Goal: Task Accomplishment & Management: Use online tool/utility

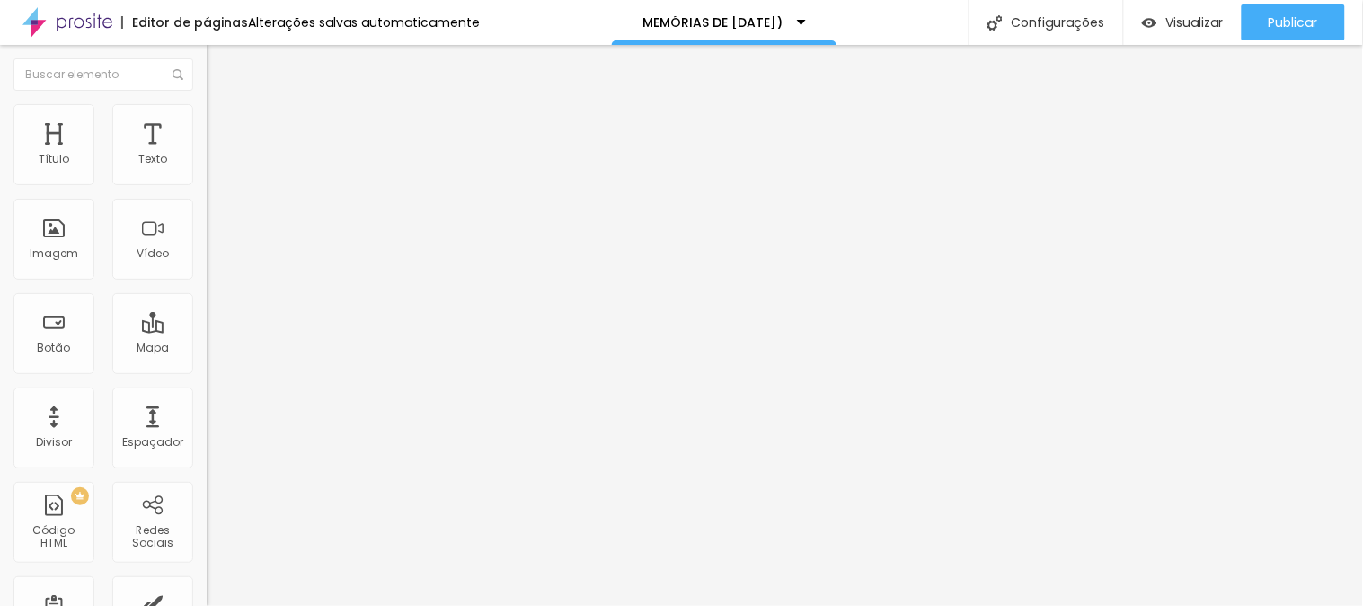
click at [207, 119] on li "Avançado" at bounding box center [310, 113] width 207 height 18
type input "0"
drag, startPoint x: 52, startPoint y: 181, endPoint x: 18, endPoint y: 181, distance: 34.2
type input "0"
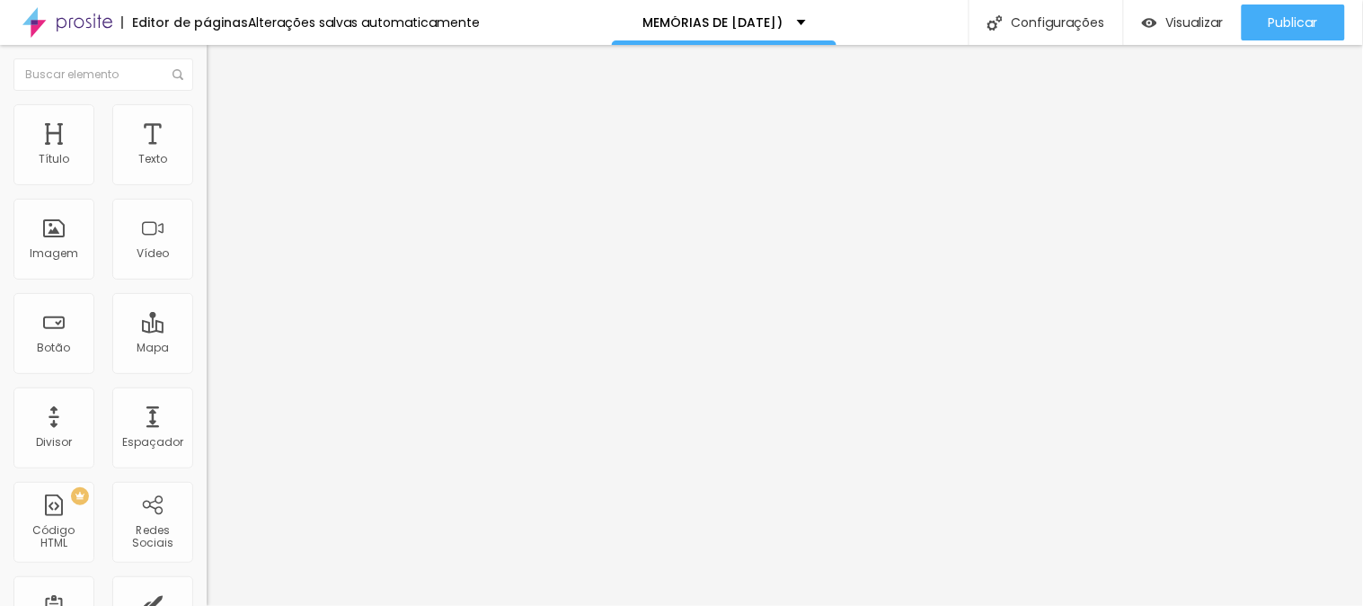
click at [207, 331] on input "range" at bounding box center [265, 338] width 116 height 14
click at [223, 123] on span "Avançado" at bounding box center [252, 116] width 59 height 15
type input "0"
drag, startPoint x: 49, startPoint y: 214, endPoint x: 31, endPoint y: 210, distance: 19.2
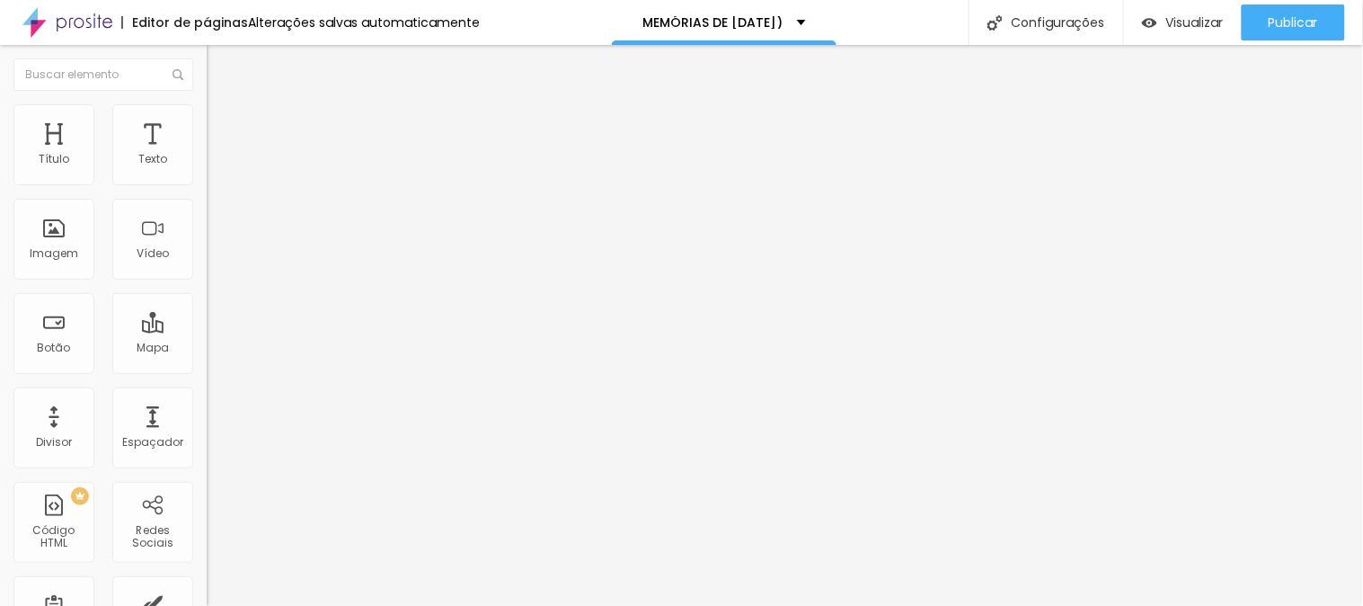
type input "0"
click at [207, 585] on input "range" at bounding box center [265, 592] width 116 height 14
click at [207, 104] on li "Estilo" at bounding box center [310, 95] width 207 height 18
type input "17"
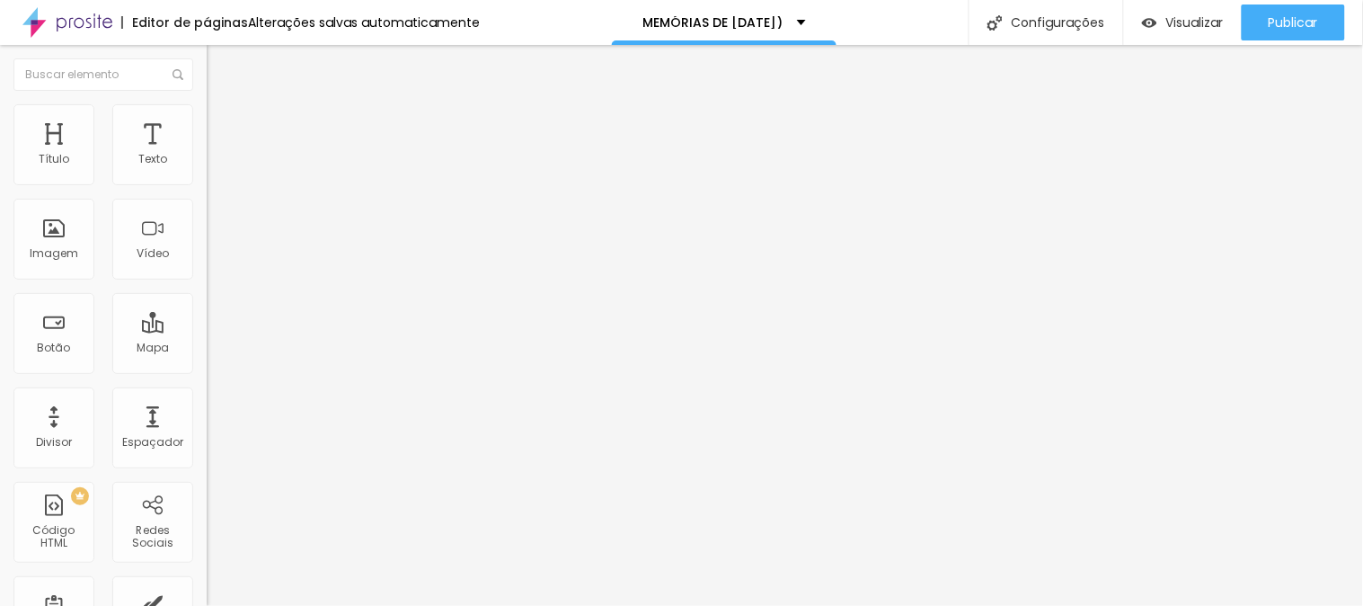
type input "18"
type input "19"
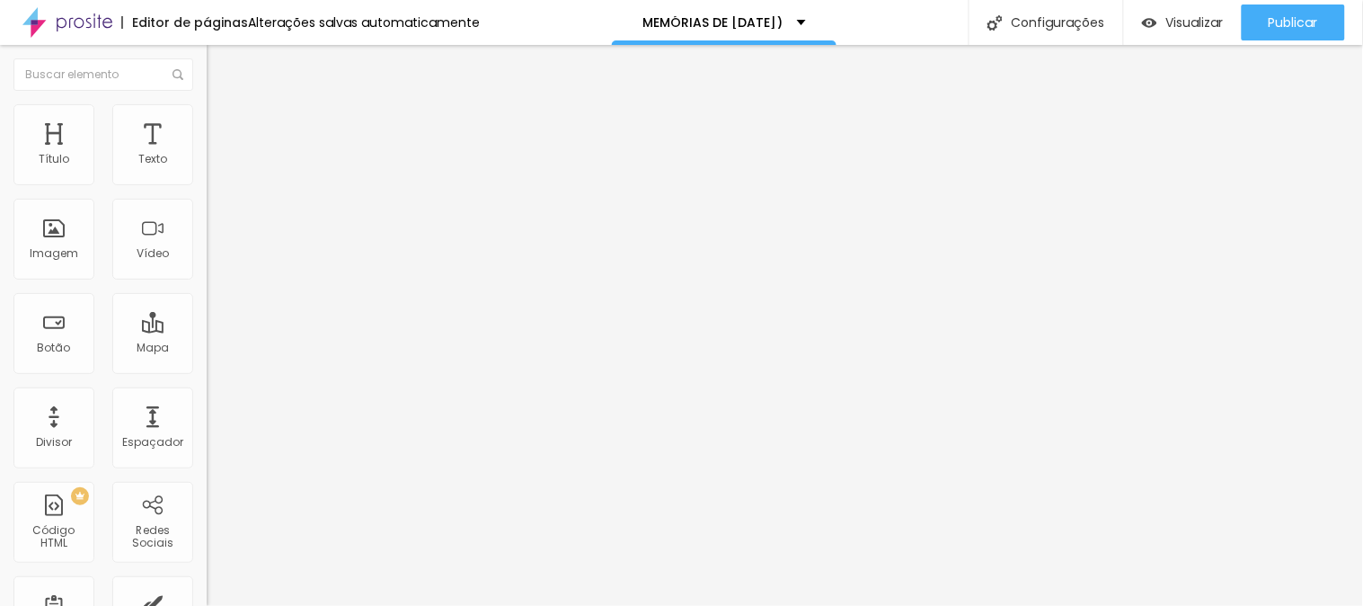
click at [207, 331] on input "range" at bounding box center [265, 338] width 116 height 14
type input "0.2"
type input "0"
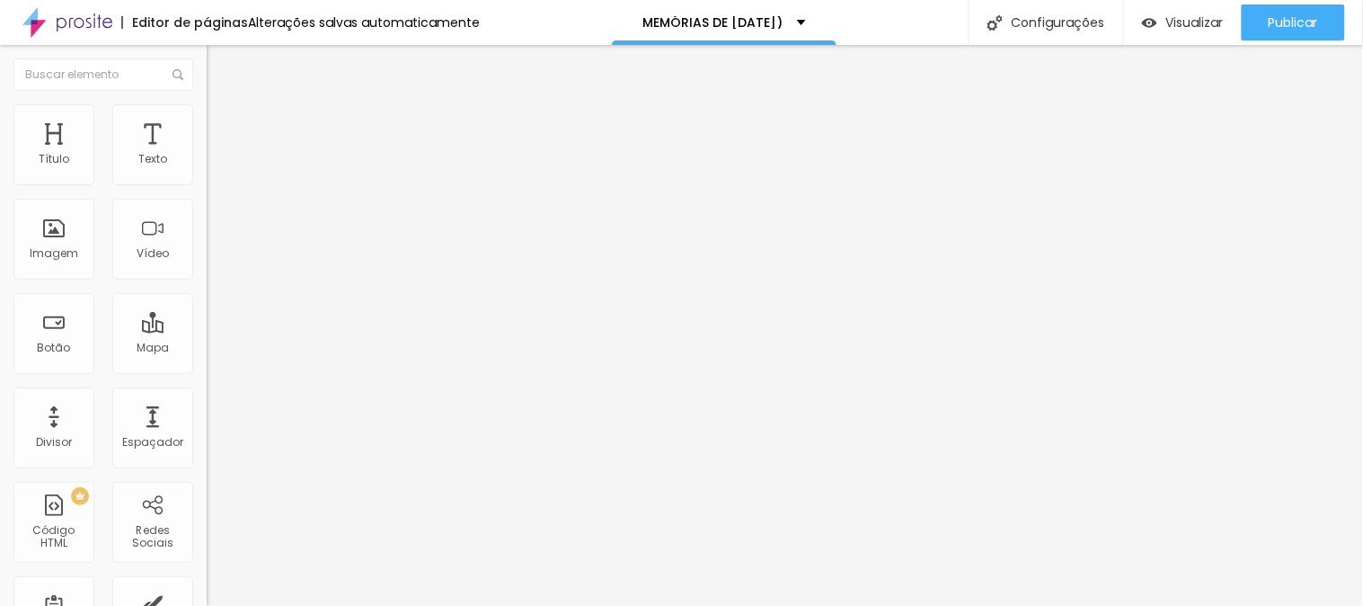
click at [207, 585] on input "range" at bounding box center [265, 592] width 116 height 14
click at [223, 120] on span "Avançado" at bounding box center [252, 116] width 59 height 15
type input "27"
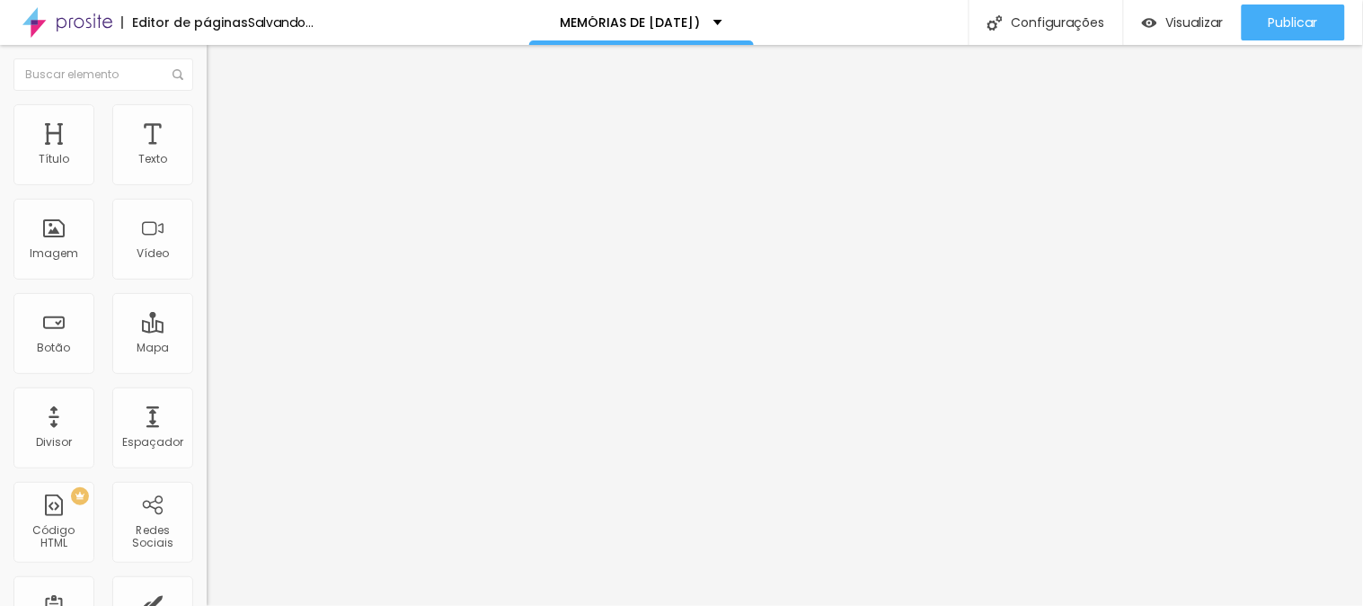
type input "27"
click at [207, 585] on input "range" at bounding box center [265, 592] width 116 height 14
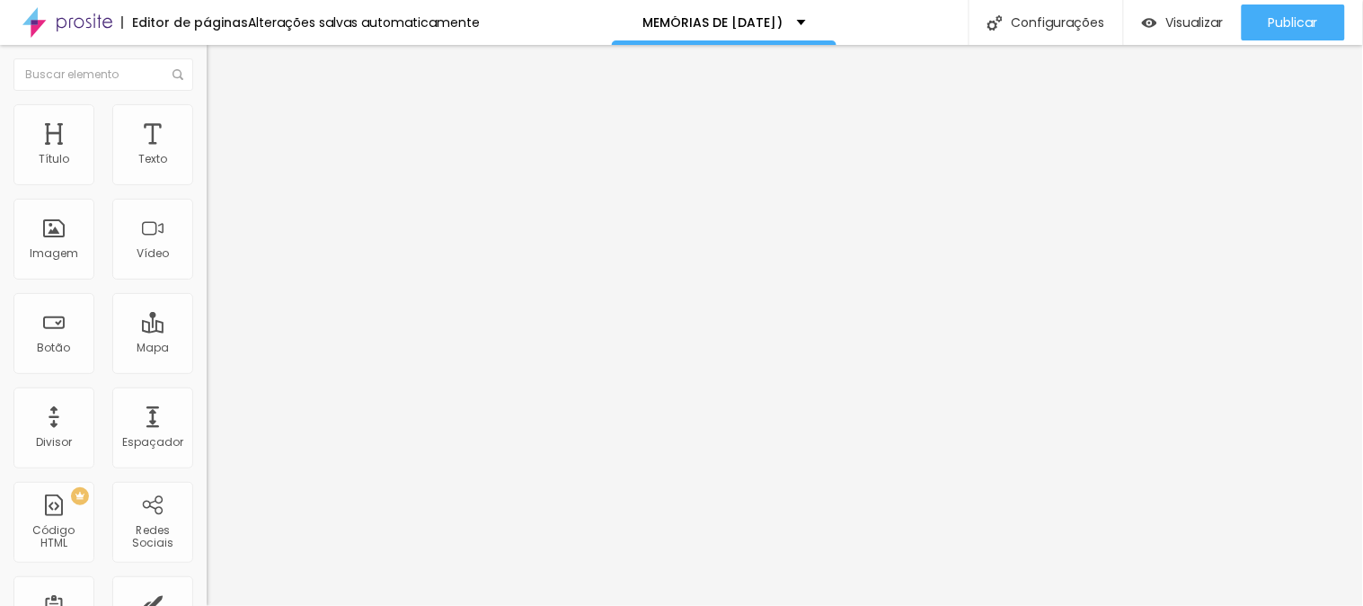
click at [223, 124] on span "Avançado" at bounding box center [252, 116] width 59 height 15
type input "16"
type input "17"
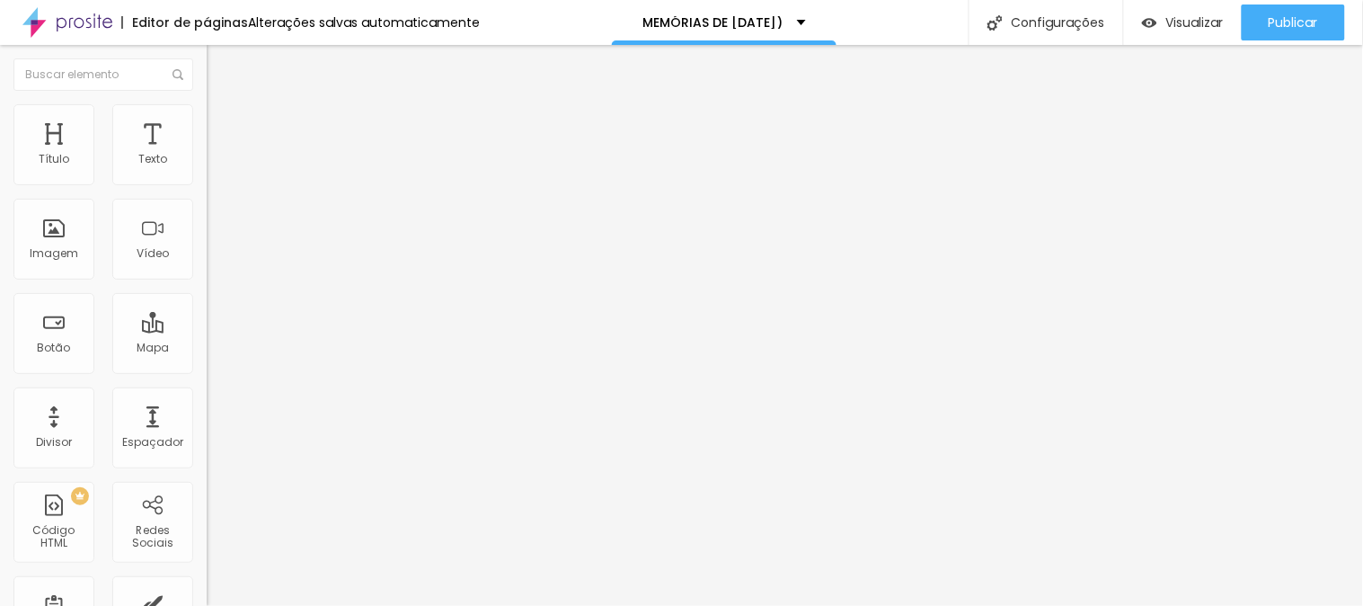
type input "19"
type input "20"
type input "21"
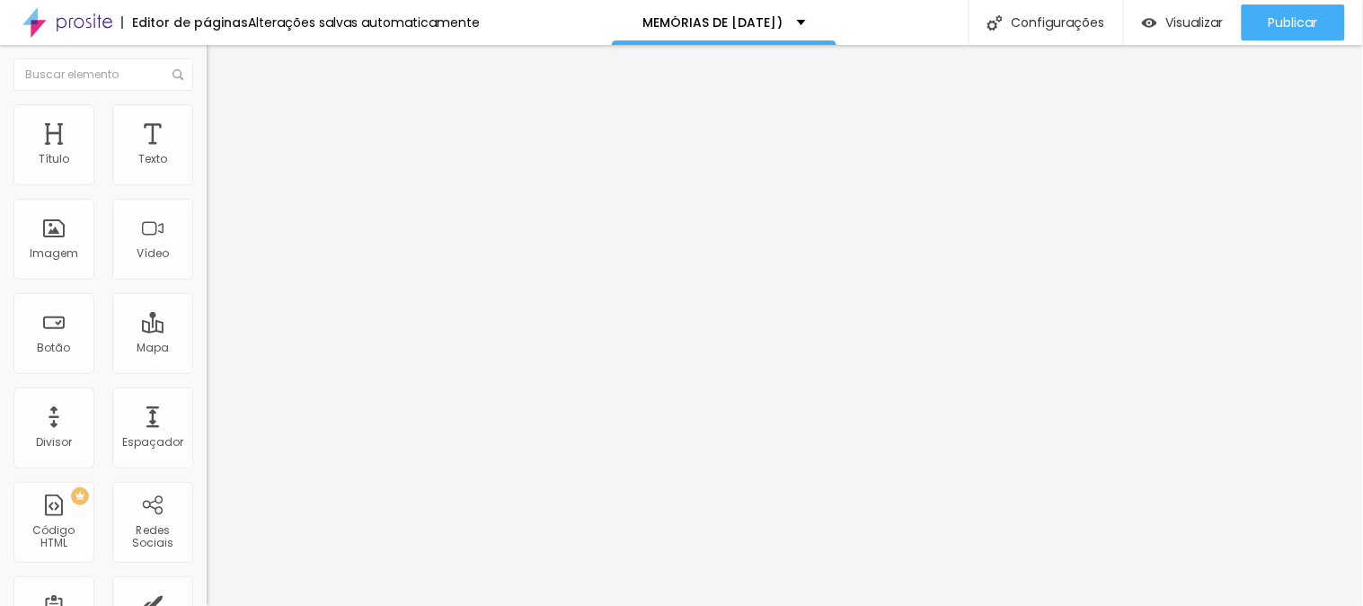
type input "21"
click at [207, 585] on input "range" at bounding box center [265, 592] width 116 height 14
type input "18"
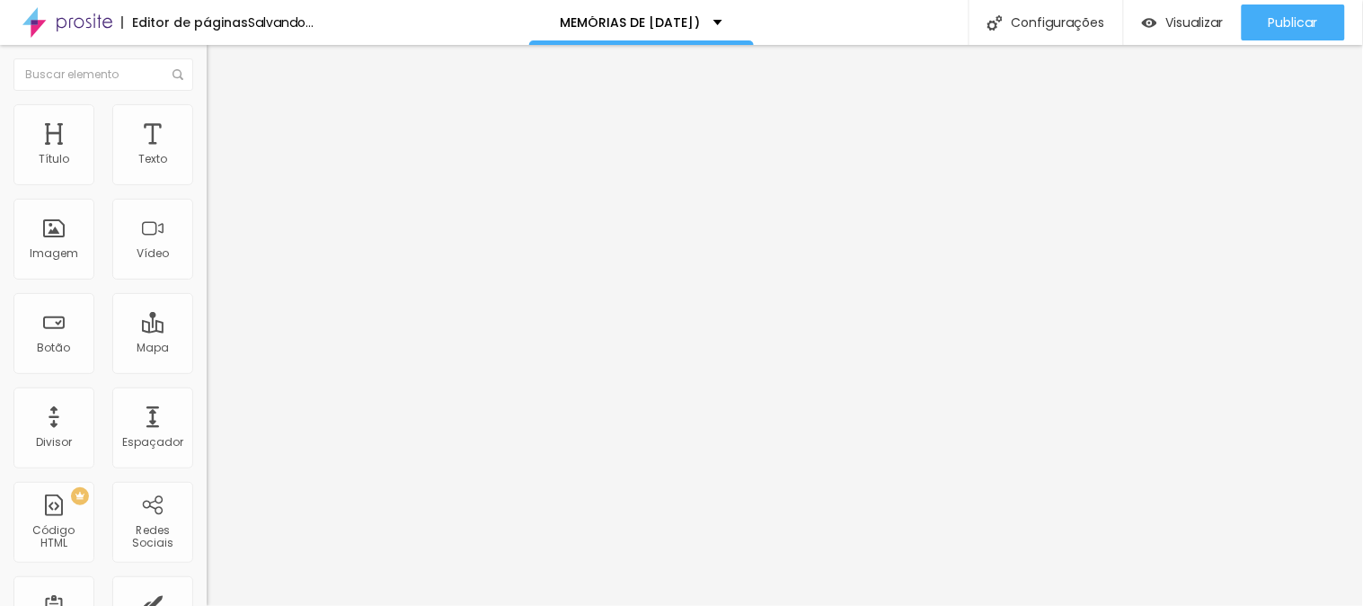
click at [207, 331] on input "range" at bounding box center [265, 338] width 116 height 14
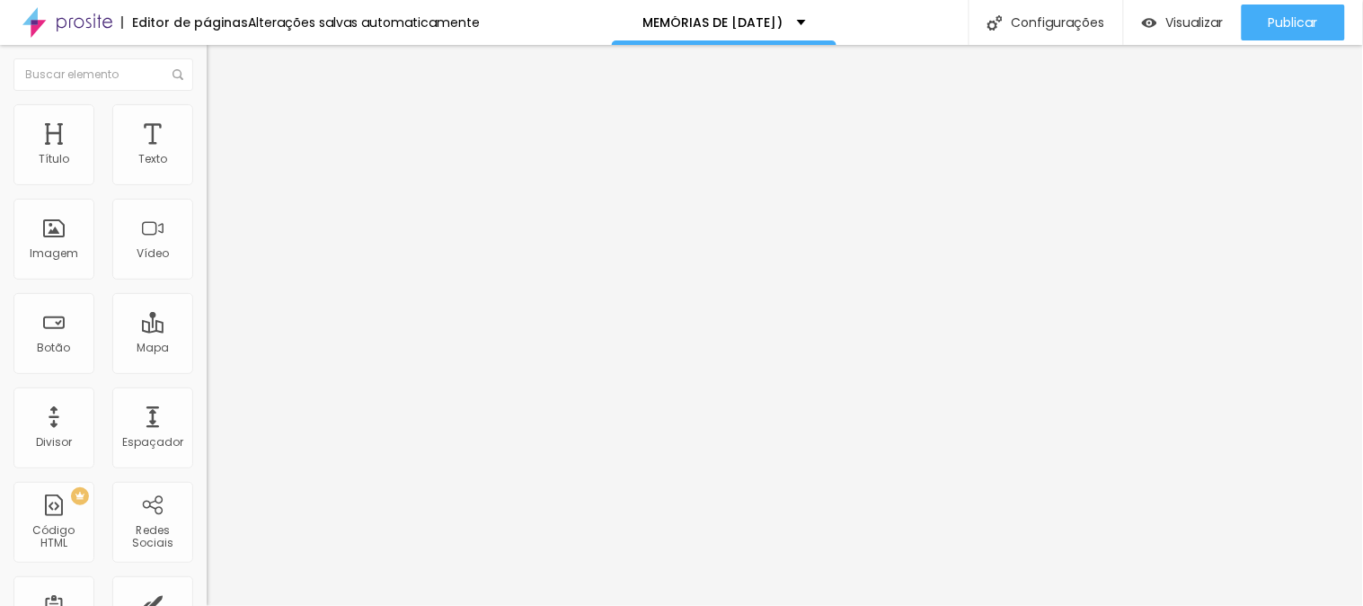
type input "20"
click at [207, 331] on input "range" at bounding box center [265, 338] width 116 height 14
click at [223, 124] on span "Estilo" at bounding box center [237, 116] width 28 height 15
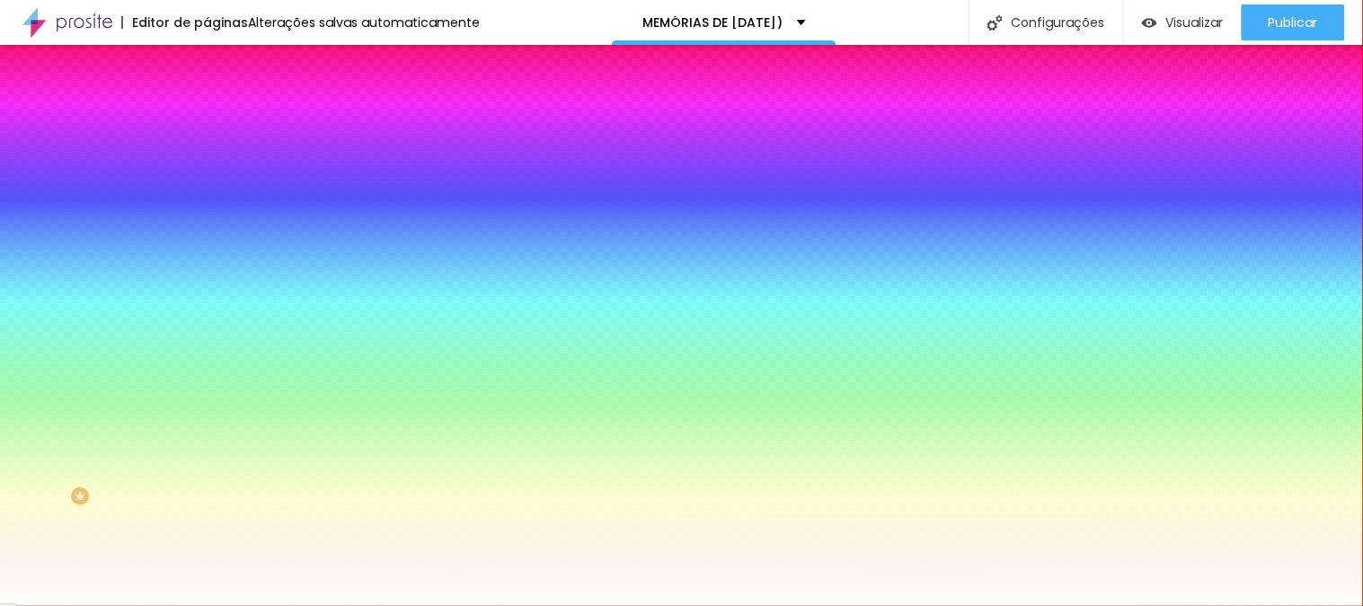
click at [207, 172] on div at bounding box center [310, 172] width 207 height 0
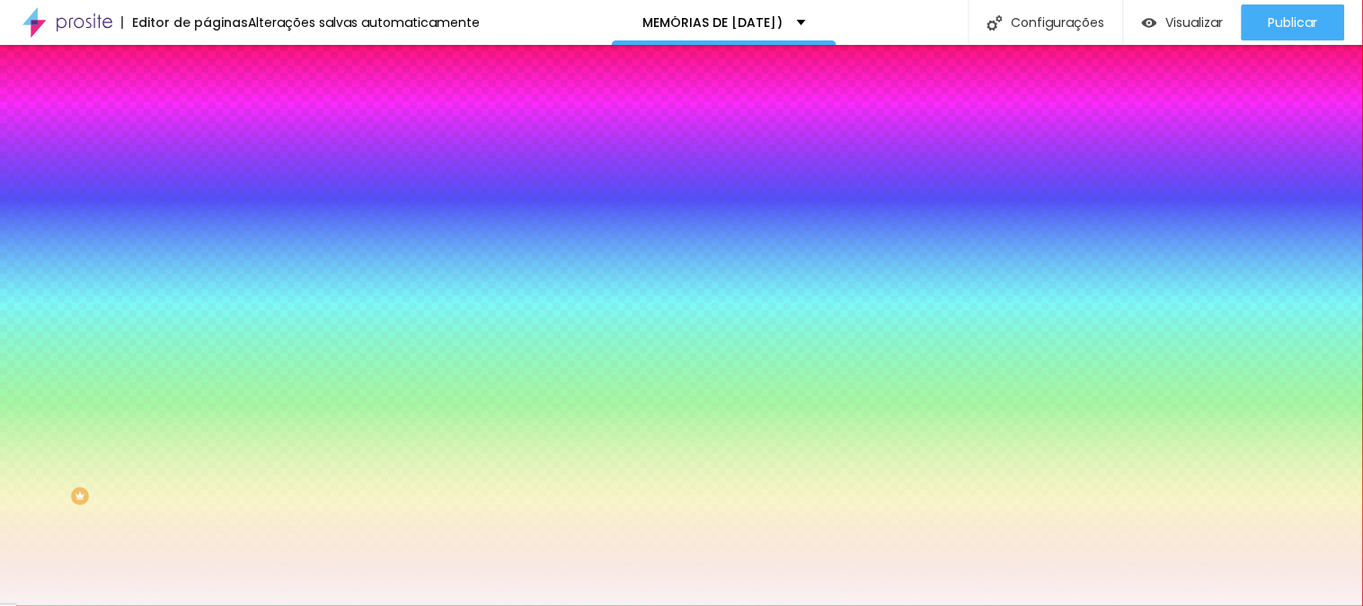
click at [33, 18] on div at bounding box center [35, 16] width 4 height 4
type input "#FEFCFC"
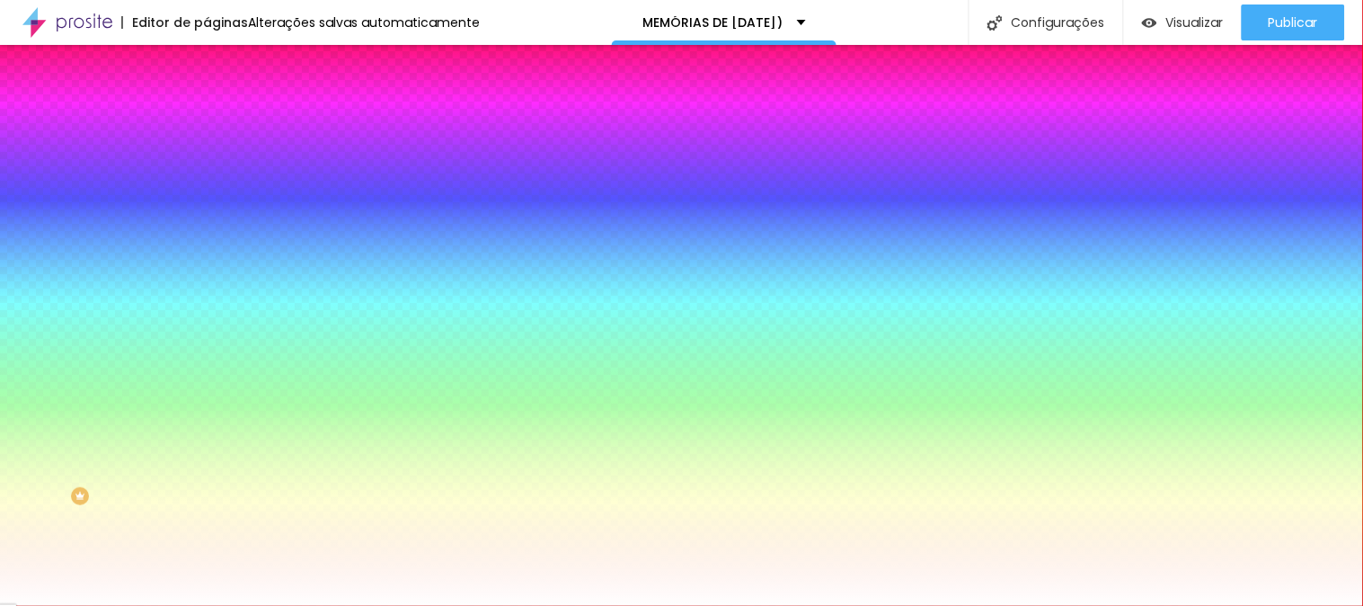
drag, startPoint x: 31, startPoint y: 207, endPoint x: 20, endPoint y: 200, distance: 13.0
click at [207, 190] on div "Cor de fundo Voltar ao padrão #FEFCFC" at bounding box center [310, 164] width 207 height 49
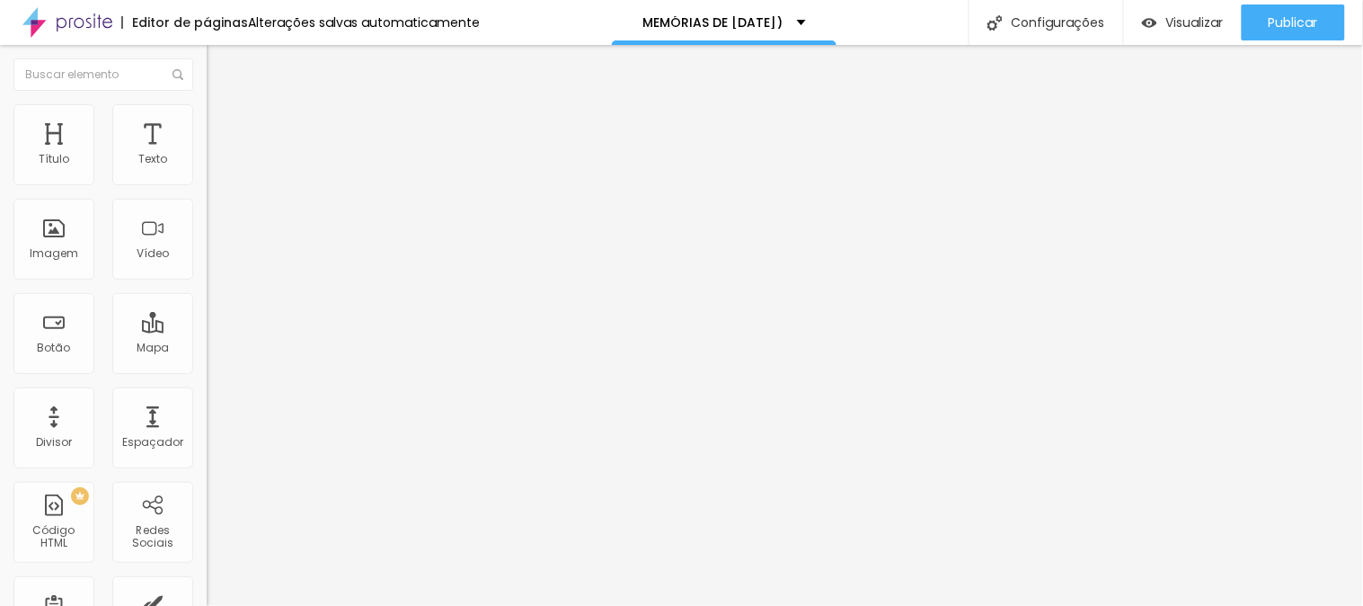
type input "17"
type input "19"
type input "21"
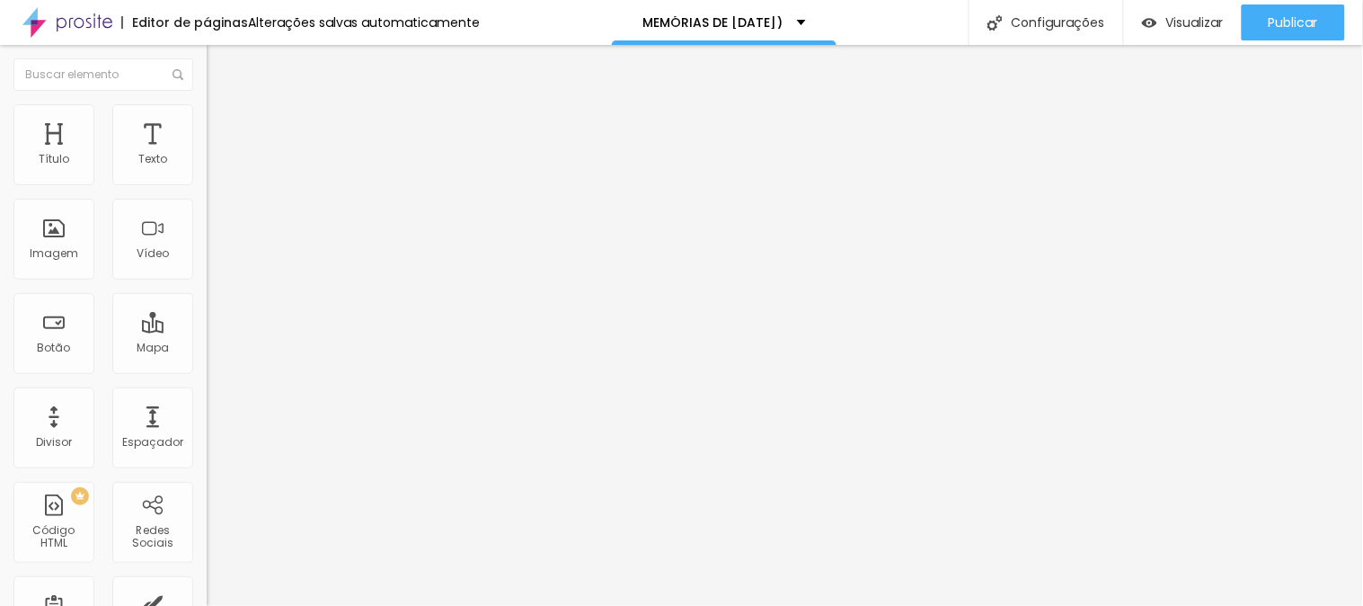
type input "21"
type input "20"
type input "19"
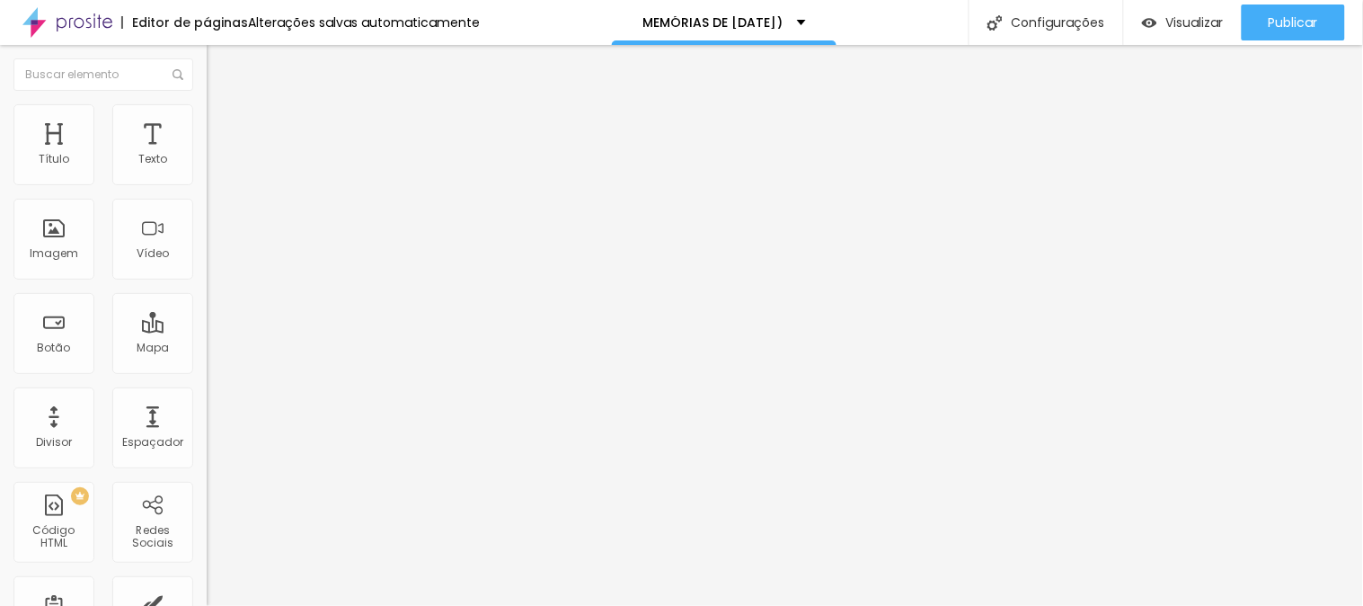
drag, startPoint x: 75, startPoint y: 177, endPoint x: 91, endPoint y: 176, distance: 15.3
type input "19"
click at [207, 331] on input "range" at bounding box center [265, 338] width 116 height 14
click at [207, 122] on li "Avançado" at bounding box center [310, 131] width 207 height 18
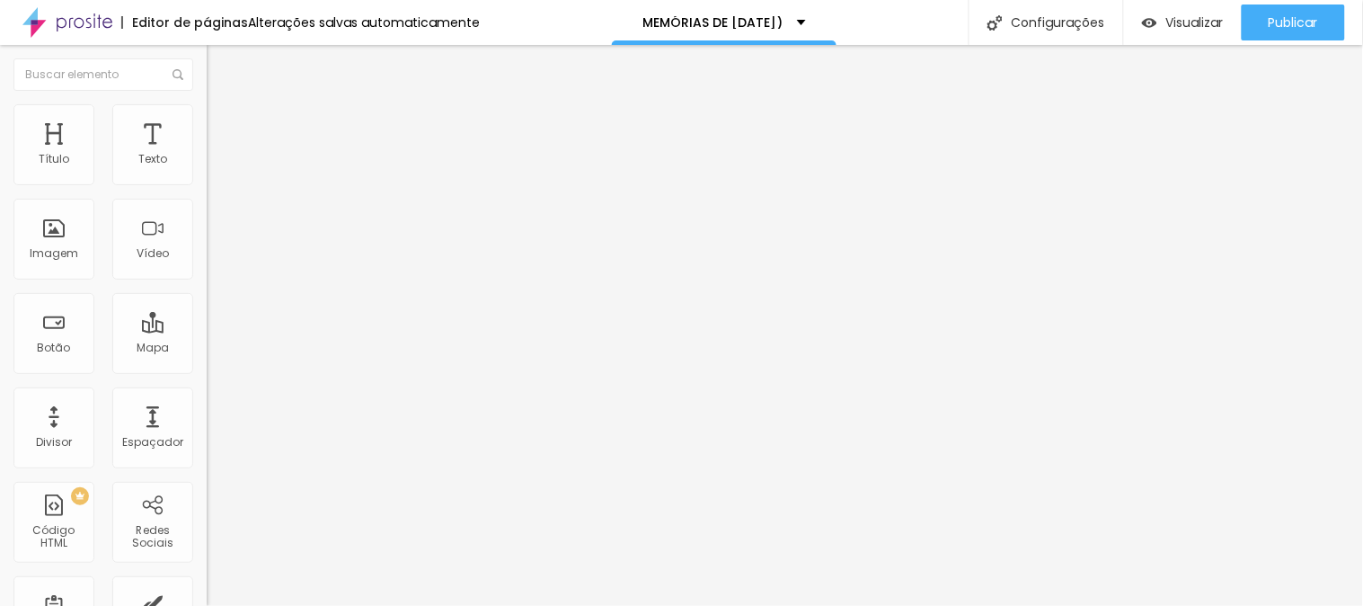
click at [207, 117] on li "Estilo" at bounding box center [310, 113] width 207 height 18
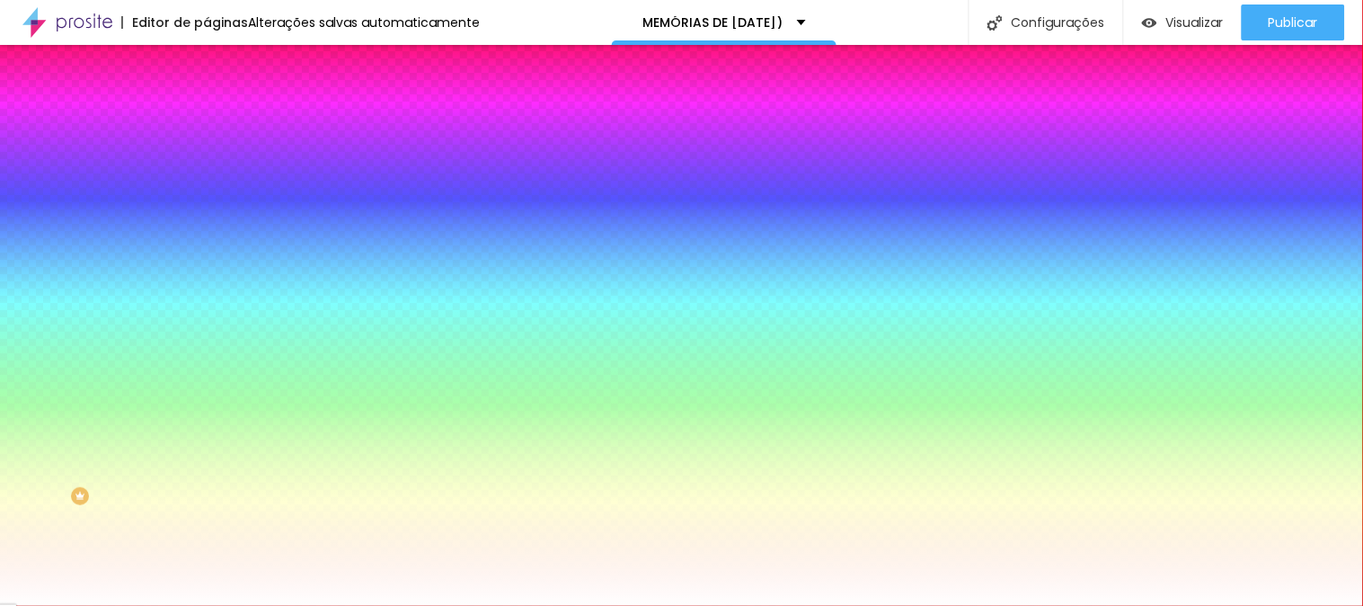
click at [207, 172] on div at bounding box center [310, 172] width 207 height 0
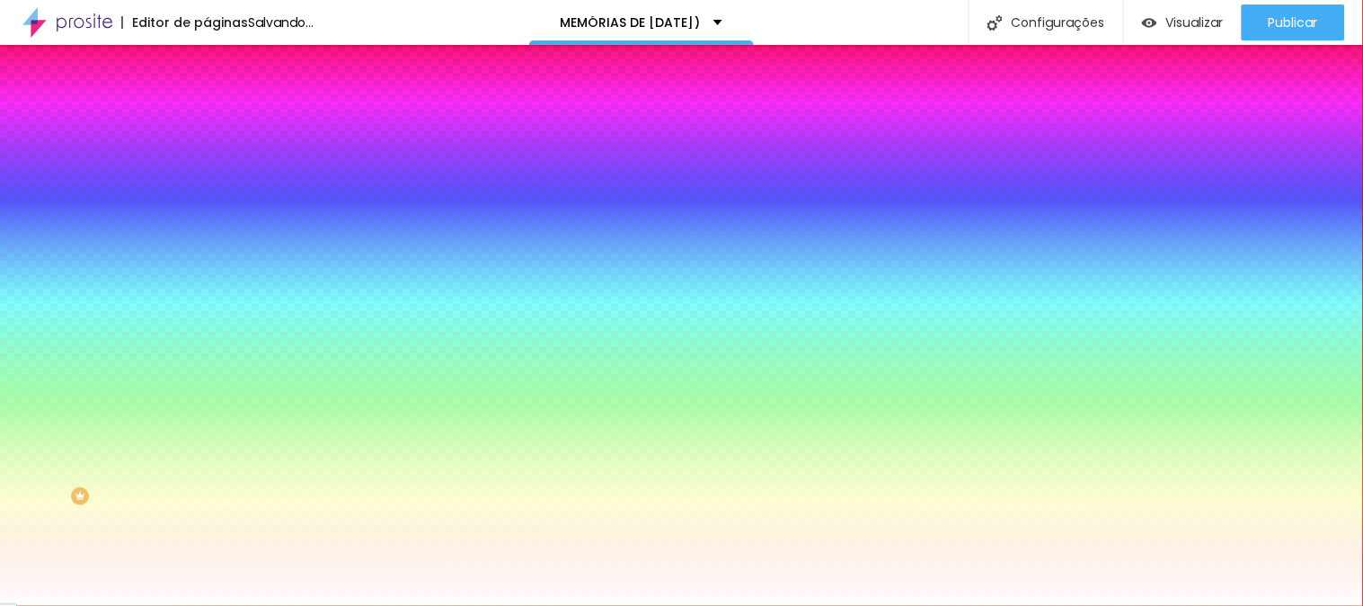
type input "#FFFFFF"
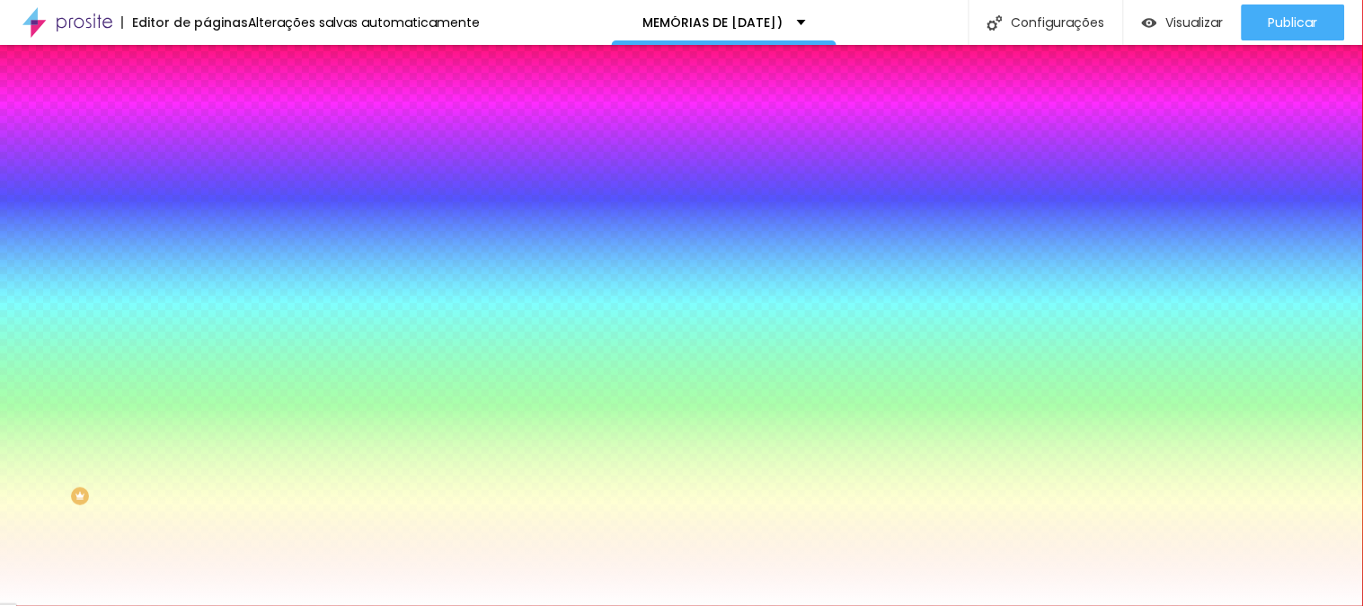
drag, startPoint x: 38, startPoint y: 213, endPoint x: 20, endPoint y: 194, distance: 26.1
click at [207, 190] on div "Cor de fundo Voltar ao padrão #FFFFFF" at bounding box center [310, 164] width 207 height 49
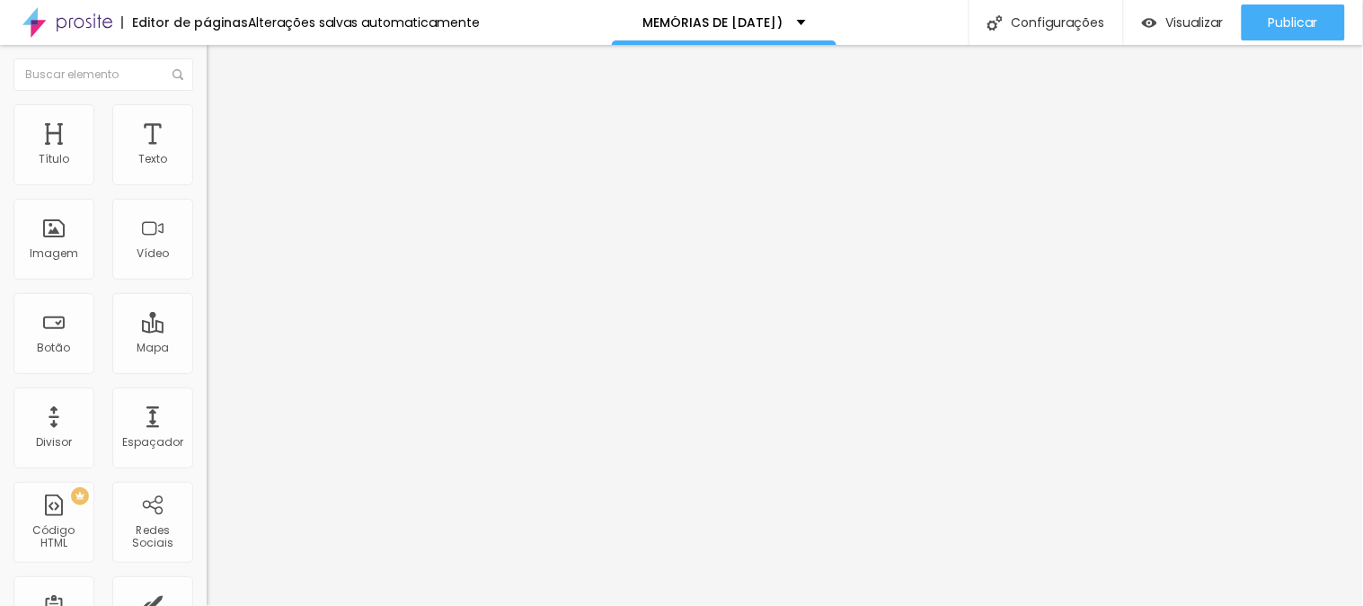
click at [207, 112] on li "Avançado" at bounding box center [310, 113] width 207 height 18
click at [207, 104] on li "Estilo" at bounding box center [310, 95] width 207 height 18
click at [214, 261] on icon "button" at bounding box center [219, 255] width 11 height 11
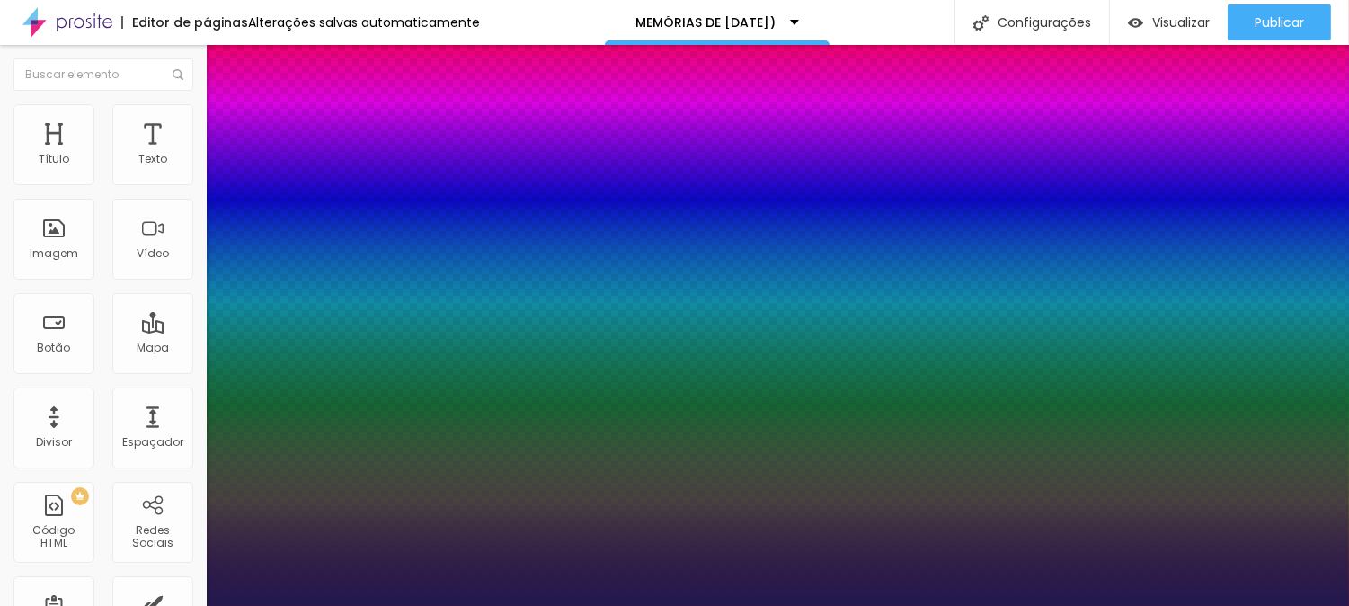
type input "1"
type input "20"
type input "1"
type input "23"
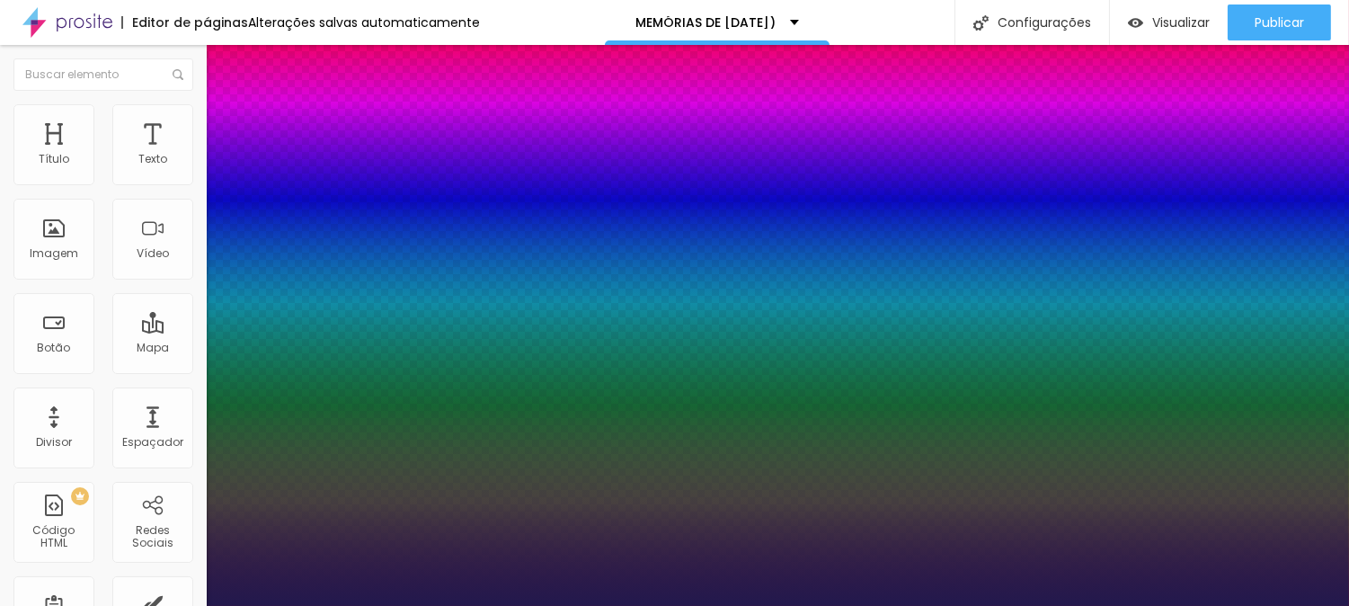
type input "23"
type input "1"
type input "24"
type input "1"
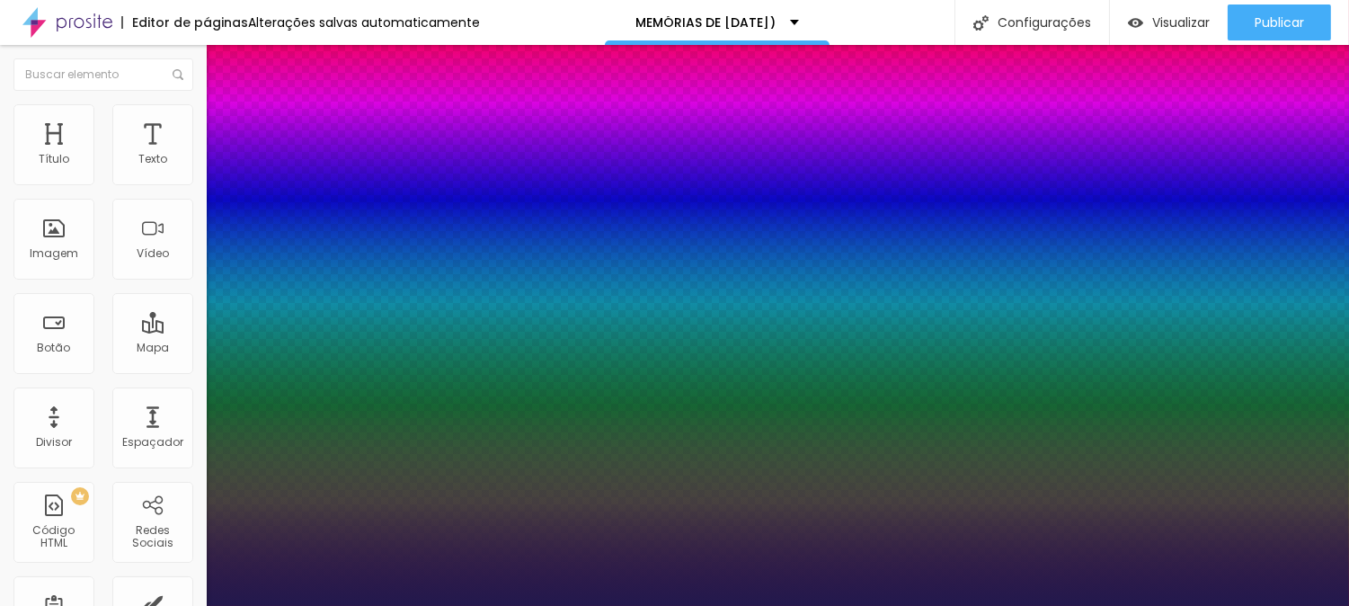
drag, startPoint x: 245, startPoint y: 505, endPoint x: 255, endPoint y: 503, distance: 10.0
type input "24"
type input "1"
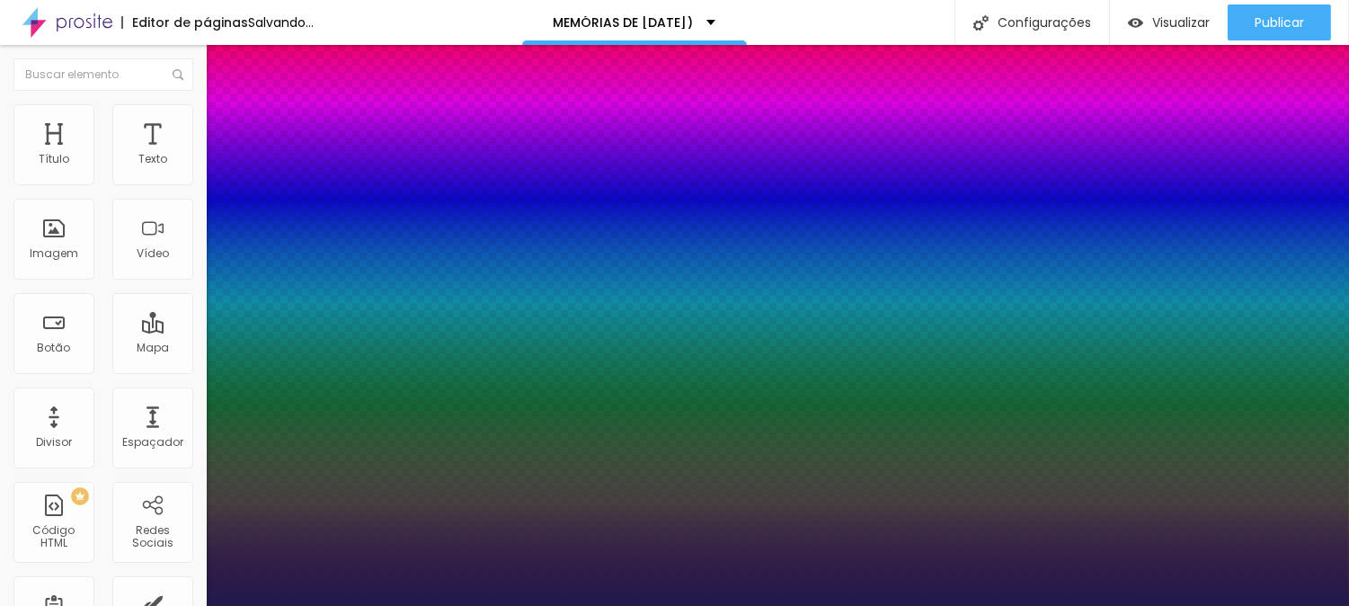
click at [487, 605] on div at bounding box center [674, 606] width 1349 height 0
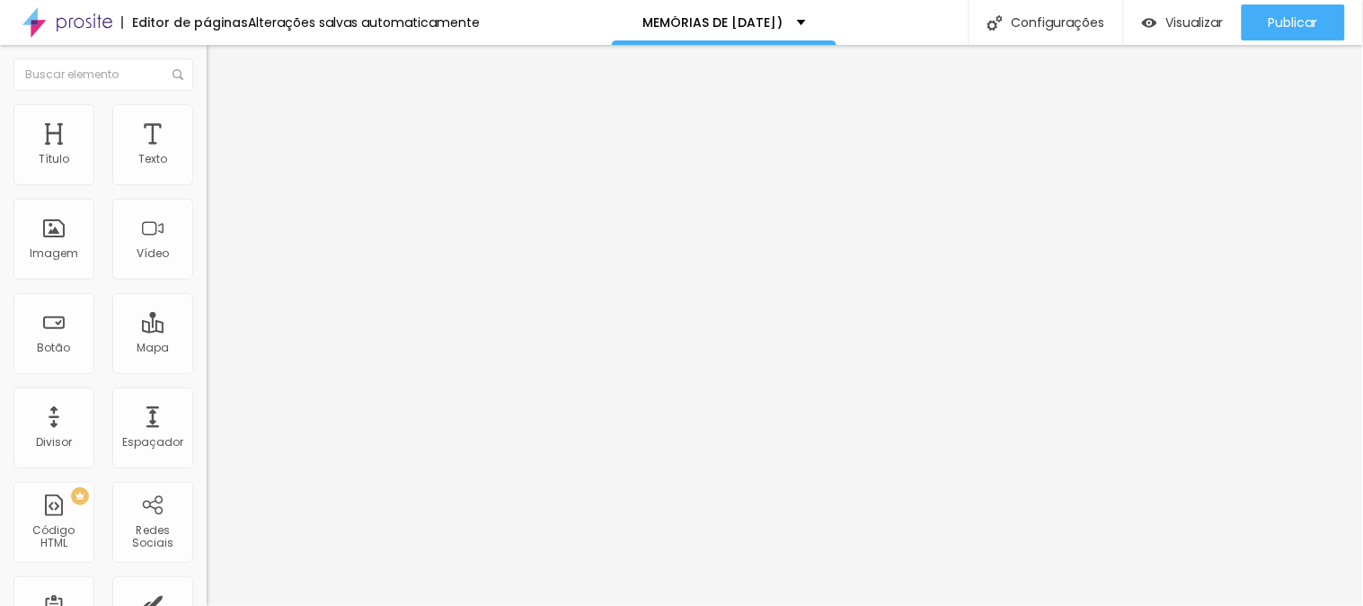
click at [207, 114] on img at bounding box center [215, 112] width 16 height 16
click at [223, 106] on span "Estilo" at bounding box center [237, 98] width 28 height 15
click at [207, 111] on img at bounding box center [215, 112] width 16 height 16
click at [207, 104] on li "Estilo" at bounding box center [310, 95] width 207 height 18
click at [207, 266] on button "button" at bounding box center [219, 256] width 25 height 19
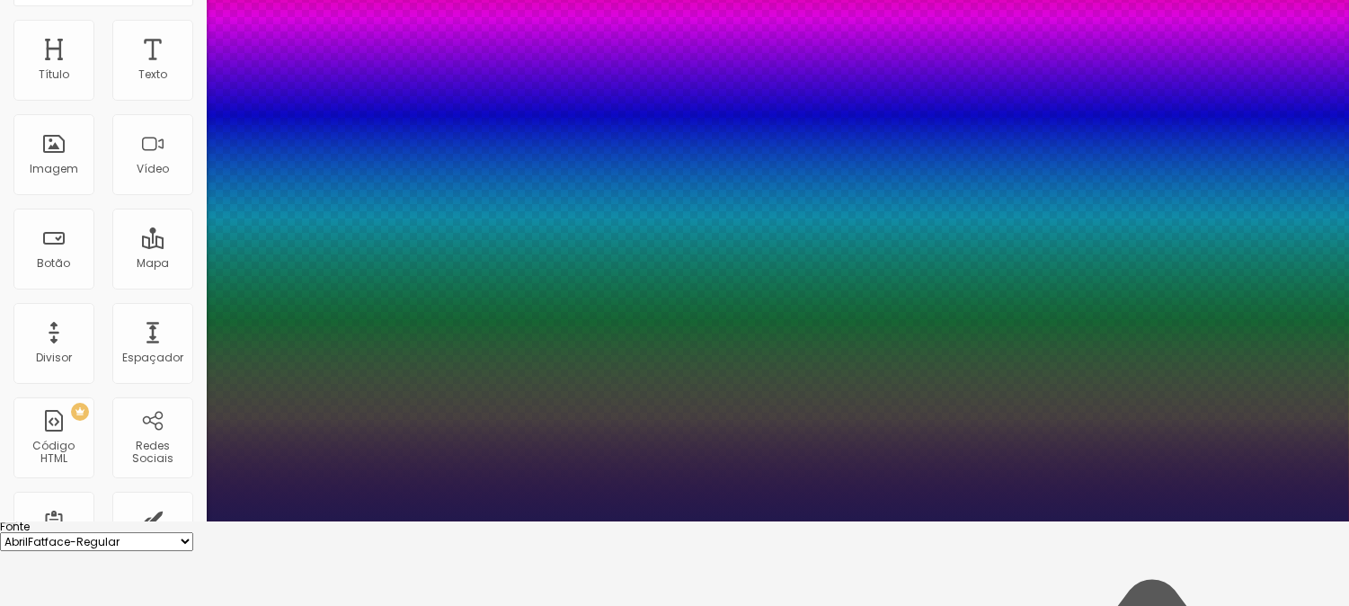
scroll to position [228, 0]
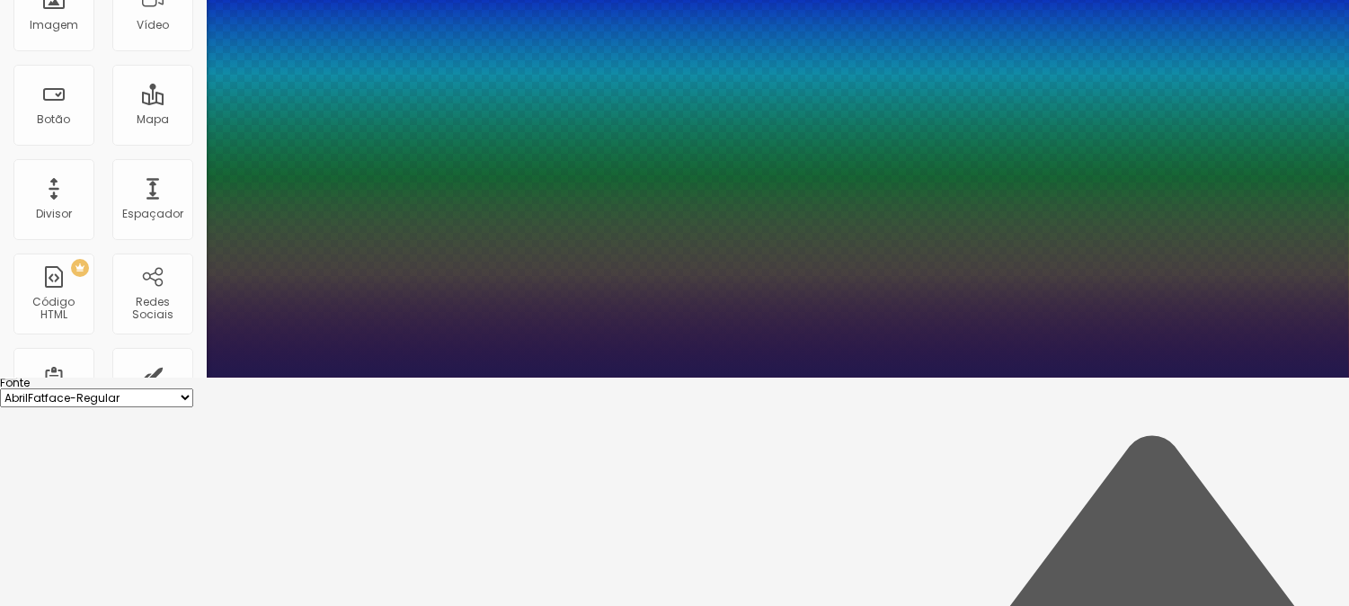
drag, startPoint x: 365, startPoint y: 440, endPoint x: 421, endPoint y: 442, distance: 55.7
paste input "981A1A"
type input "1"
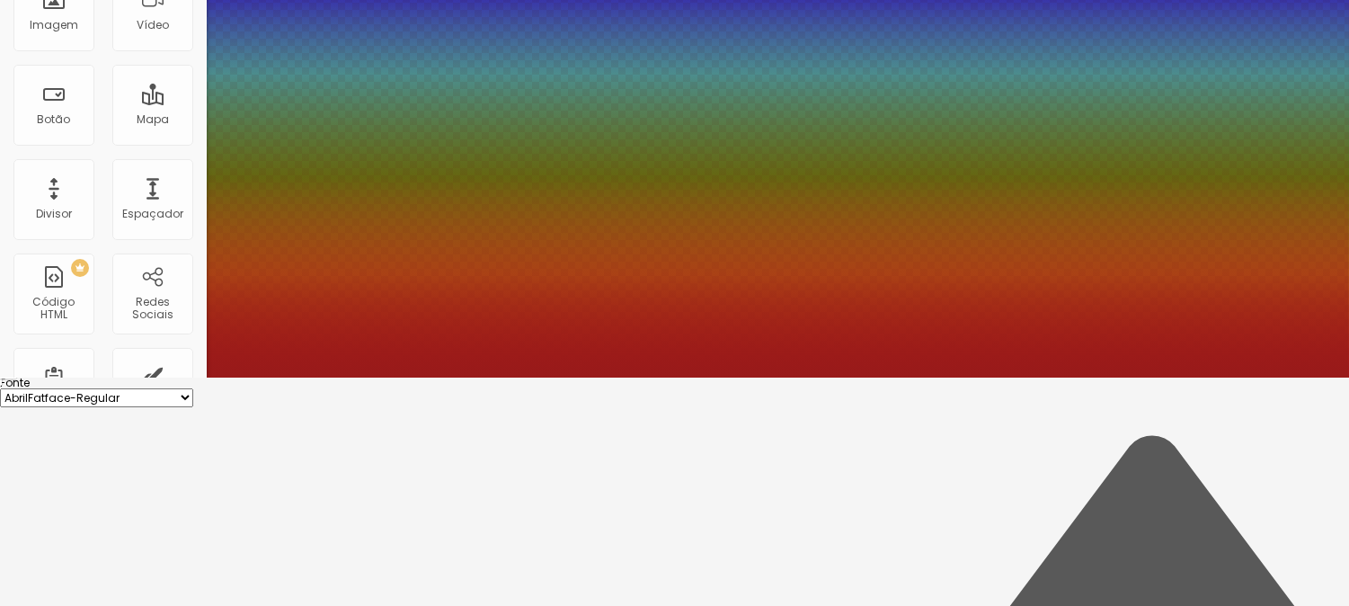
type input "#981A1A"
click at [515, 377] on div at bounding box center [674, 377] width 1349 height 0
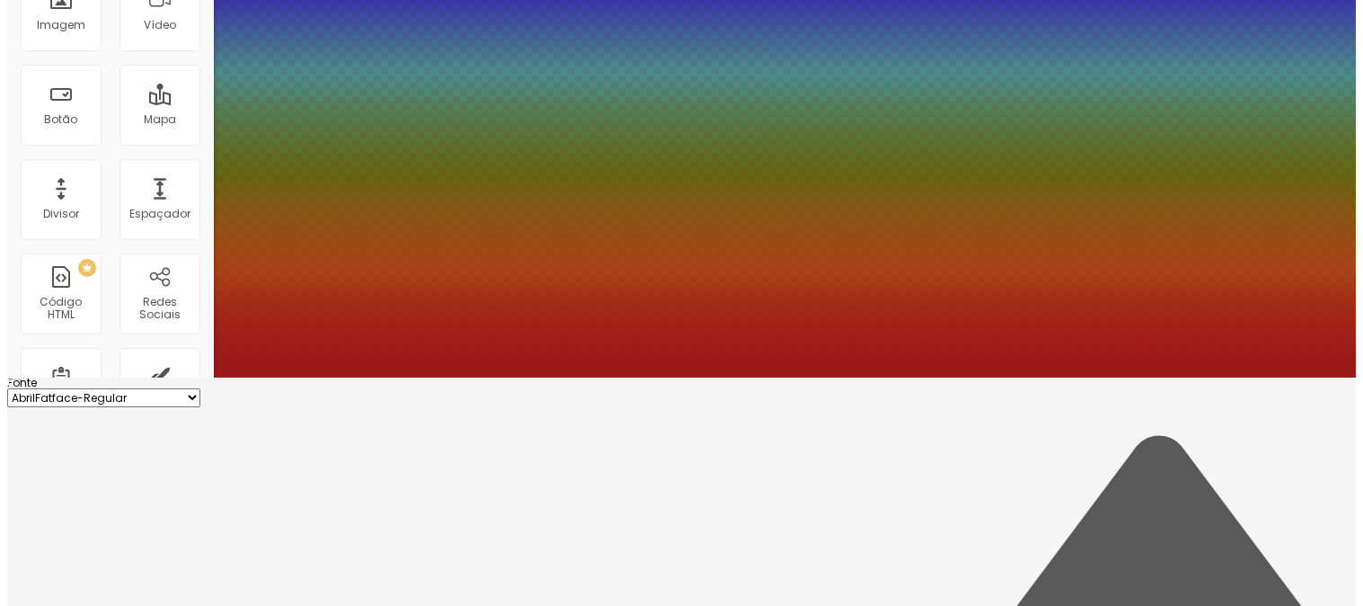
scroll to position [0, 0]
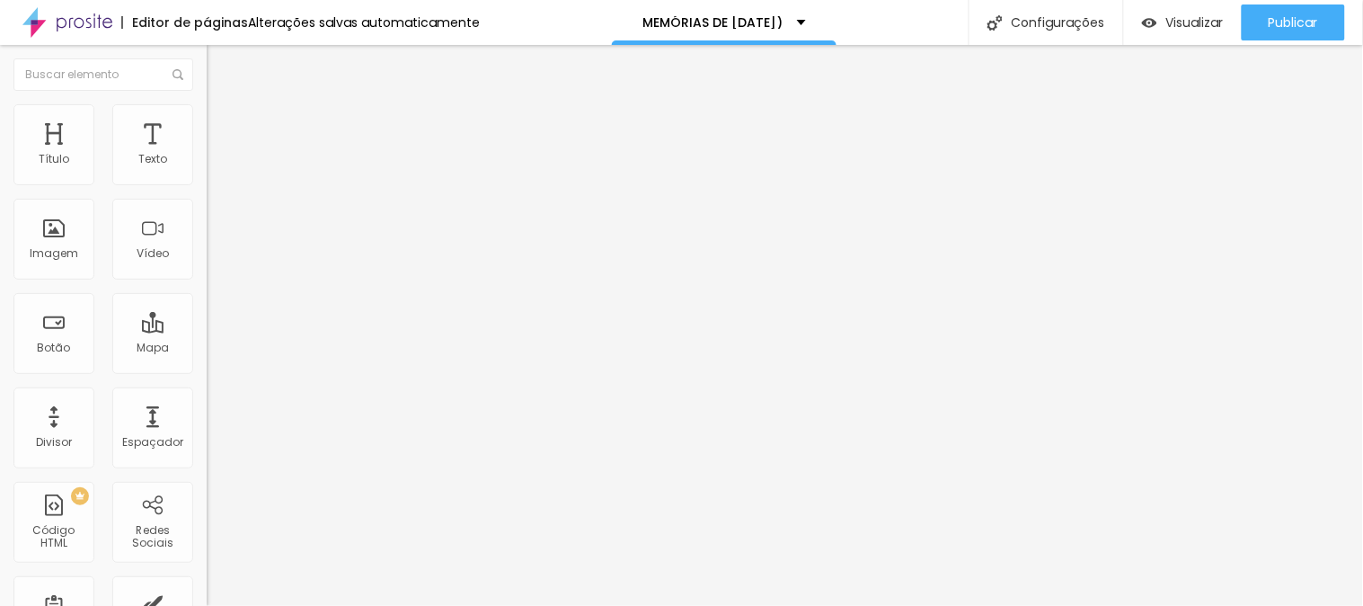
type input "20"
type input "19"
drag, startPoint x: 111, startPoint y: 173, endPoint x: 92, endPoint y: 173, distance: 19.8
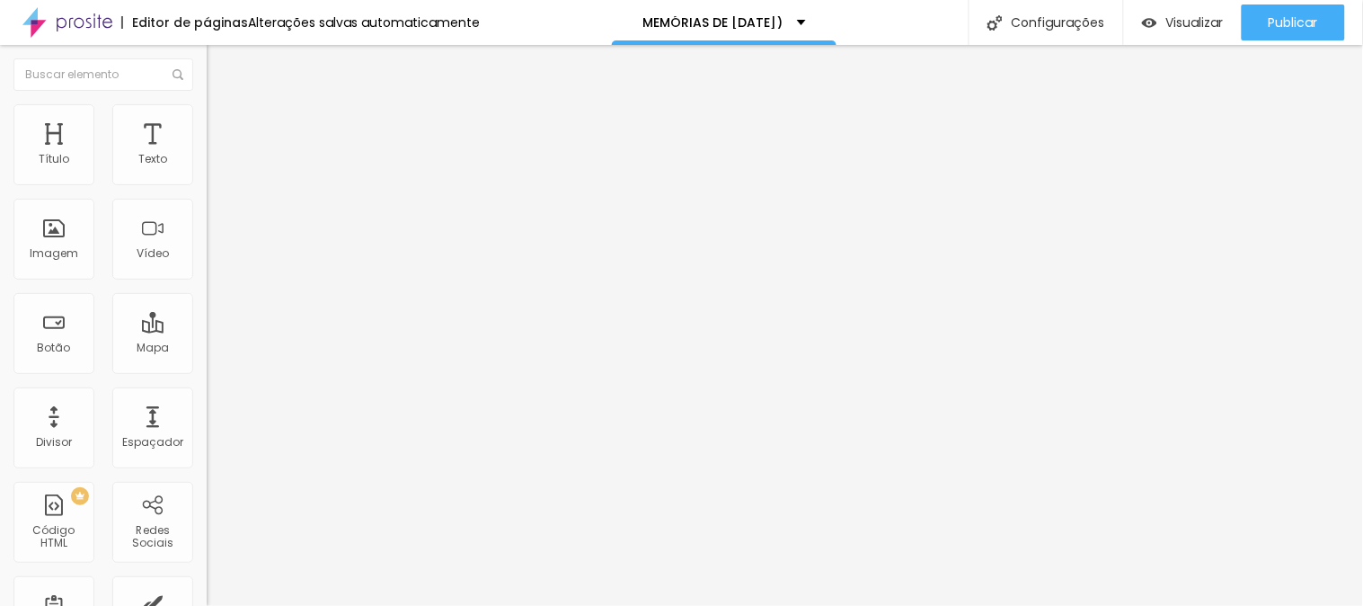
type input "19"
click at [207, 331] on input "range" at bounding box center [265, 338] width 116 height 14
click at [1196, 16] on span "Visualizar" at bounding box center [1196, 22] width 58 height 14
type input "15"
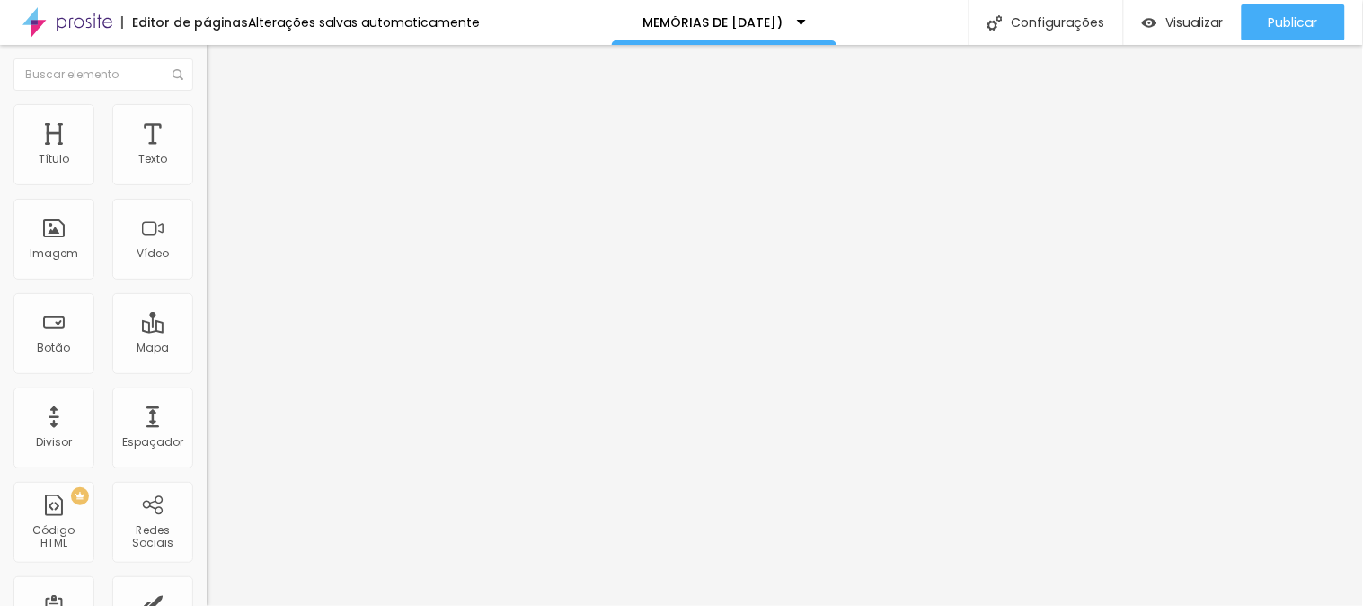
type input "15"
click at [207, 331] on input "range" at bounding box center [265, 338] width 116 height 14
type input "15"
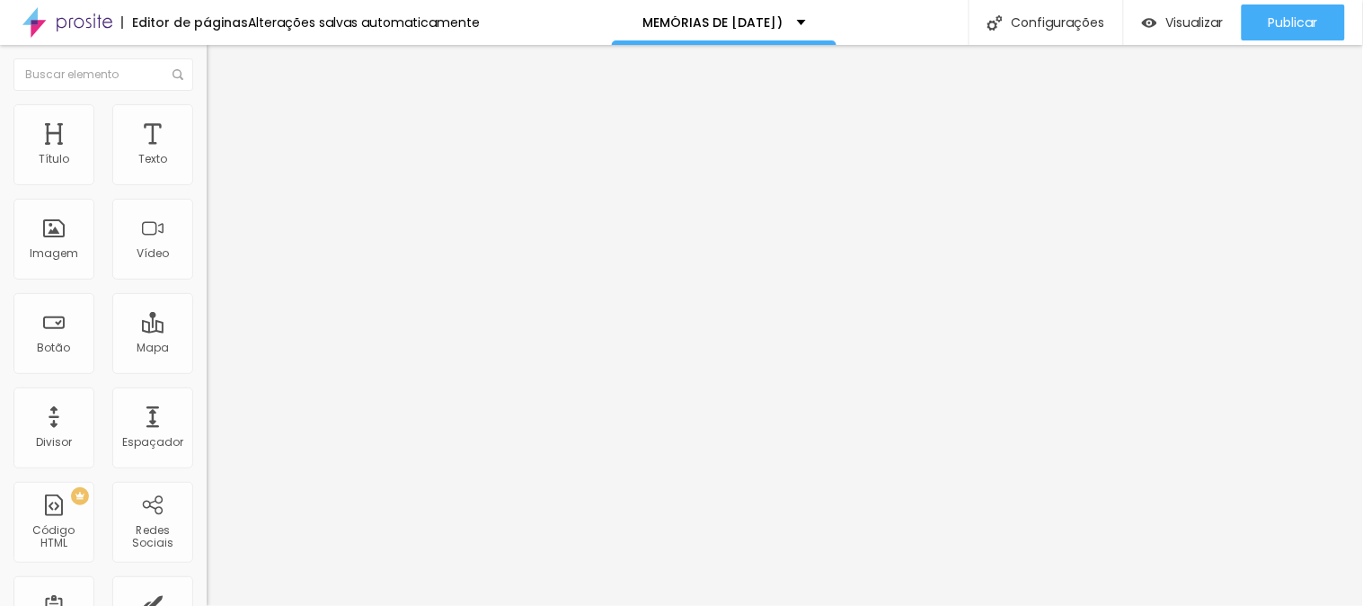
click at [207, 331] on input "range" at bounding box center [265, 338] width 116 height 14
